Goal: Task Accomplishment & Management: Manage account settings

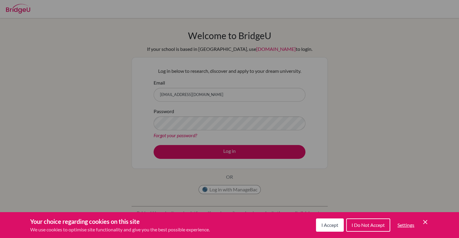
drag, startPoint x: 0, startPoint y: 0, endPoint x: 328, endPoint y: 224, distance: 397.2
click at [329, 225] on span "I Accept" at bounding box center [329, 226] width 17 height 6
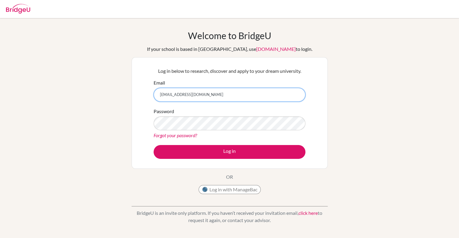
type input "ibdp2022.chinguun.s@shinue.edu.mn"
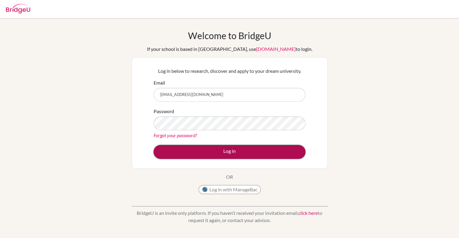
click at [226, 148] on button "Log in" at bounding box center [229, 152] width 152 height 14
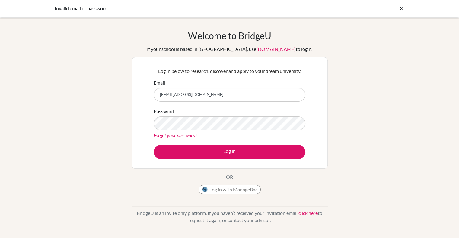
drag, startPoint x: 273, startPoint y: 141, endPoint x: 245, endPoint y: 144, distance: 27.7
click at [272, 141] on form "Email ibdp2022.chinguun.s@shinue.edu.mn Password Forgot your password? Log in" at bounding box center [229, 119] width 152 height 80
click at [191, 134] on link "Forgot your password?" at bounding box center [174, 136] width 43 height 6
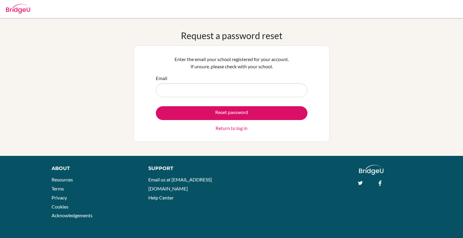
type input "[EMAIL_ADDRESS][DOMAIN_NAME]"
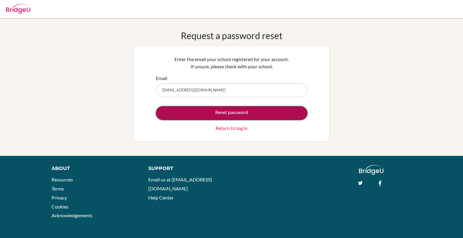
click at [254, 108] on button "Reset password" at bounding box center [232, 113] width 152 height 14
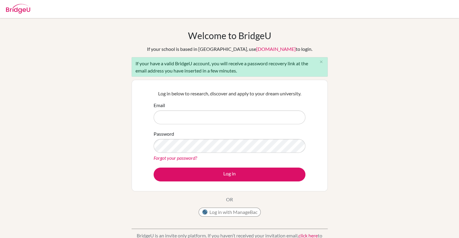
type input "ibdp2022.chinguun.s@shineue.edu.mn"
click at [153, 168] on button "Log in" at bounding box center [229, 175] width 152 height 14
